Goal: Information Seeking & Learning: Learn about a topic

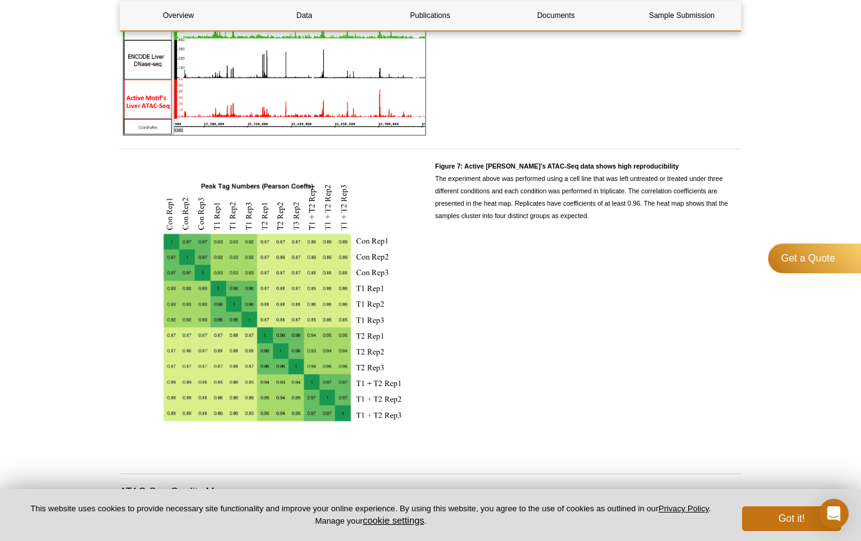
scroll to position [2434, 0]
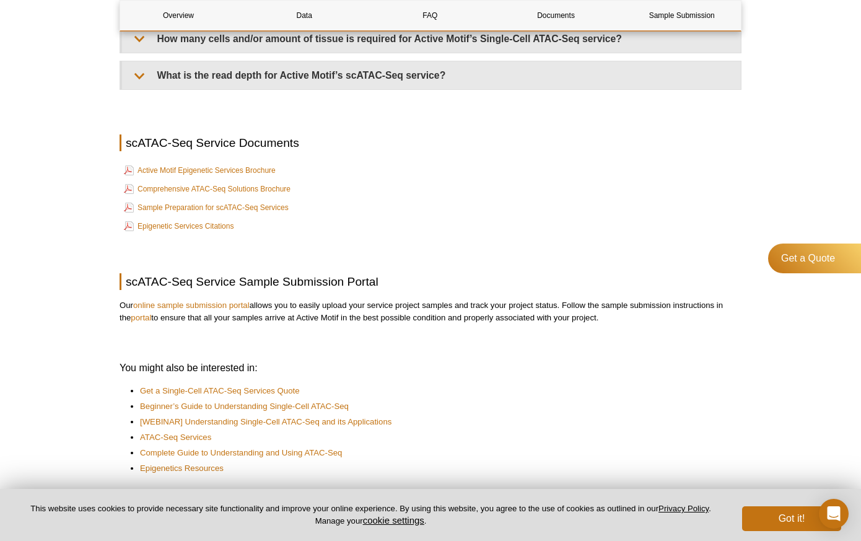
scroll to position [1727, 0]
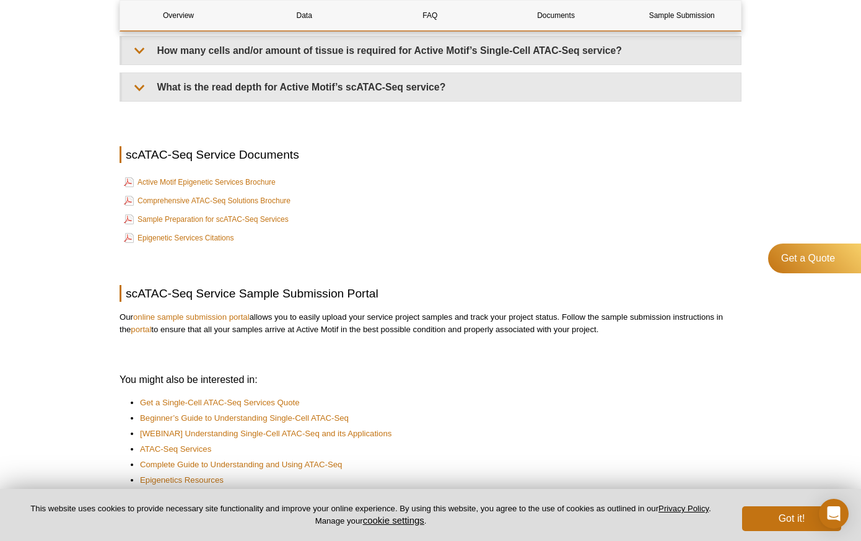
click at [291, 192] on td "Comprehensive ATAC-Seq Solutions Brochure" at bounding box center [431, 200] width 620 height 17
click at [292, 192] on td "Comprehensive ATAC-Seq Solutions Brochure" at bounding box center [431, 200] width 620 height 17
